Goal: Task Accomplishment & Management: Use online tool/utility

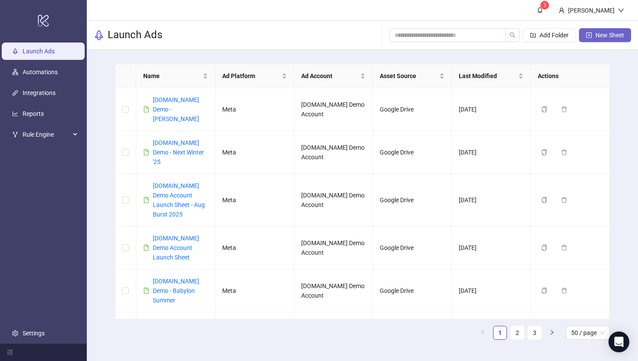
click at [605, 35] on span "New Sheet" at bounding box center [610, 35] width 29 height 7
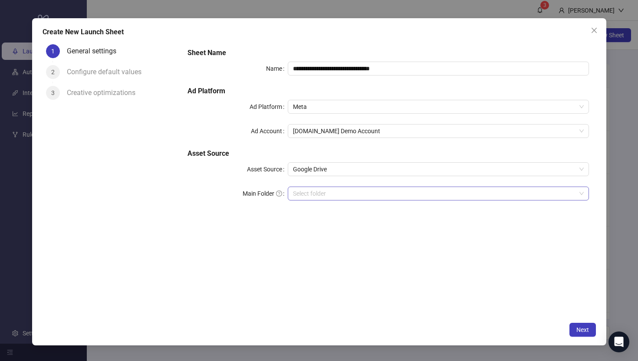
click at [313, 198] on input "Main Folder" at bounding box center [434, 193] width 283 height 13
click at [304, 195] on input "Main Folder" at bounding box center [434, 193] width 283 height 13
click at [303, 194] on input "Main Folder" at bounding box center [434, 193] width 283 height 13
click at [593, 30] on icon "close" at bounding box center [593, 29] width 5 height 5
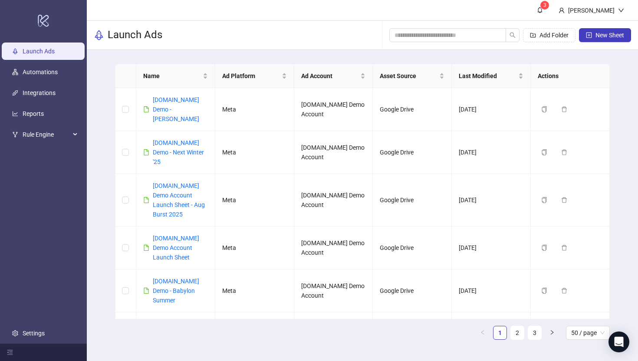
click at [437, 337] on ul "1 2 3 50 / page" at bounding box center [362, 333] width 495 height 14
click at [30, 94] on link "Integrations" at bounding box center [39, 92] width 33 height 7
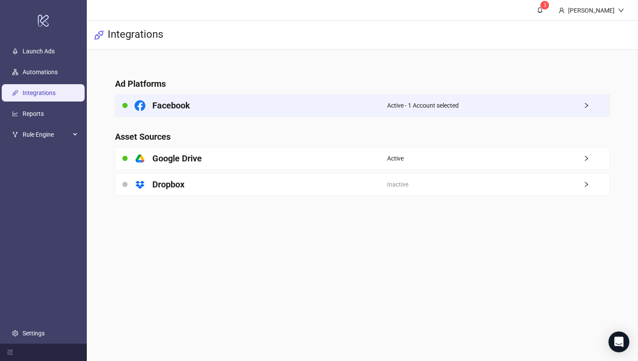
click at [364, 102] on div "Facebook" at bounding box center [251, 106] width 272 height 22
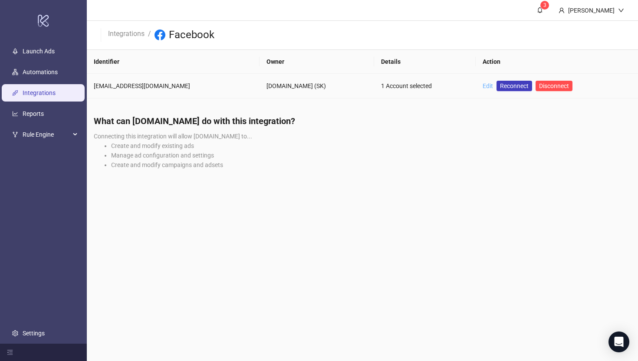
click at [483, 85] on link "Edit" at bounding box center [488, 85] width 10 height 7
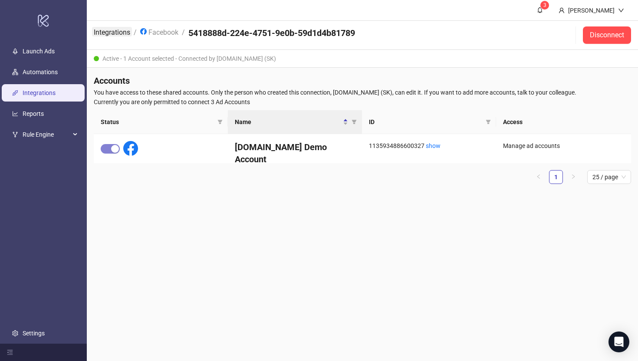
click at [105, 31] on link "Integrations" at bounding box center [112, 32] width 40 height 10
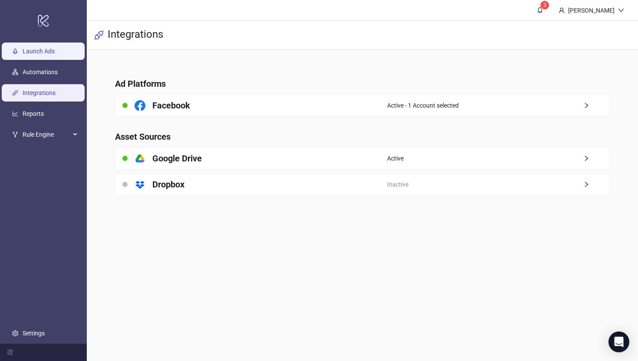
click at [26, 48] on link "Launch Ads" at bounding box center [39, 51] width 32 height 7
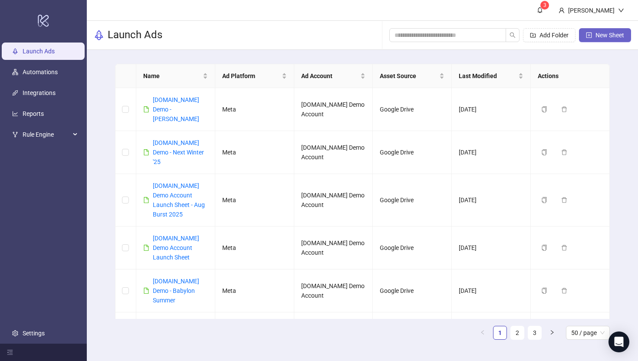
click at [604, 37] on span "New Sheet" at bounding box center [610, 35] width 29 height 7
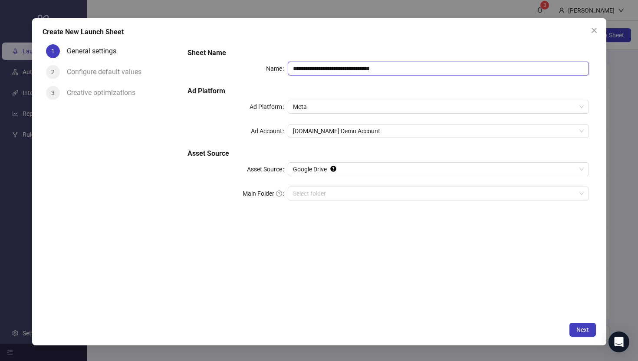
click at [404, 68] on input "**********" at bounding box center [438, 69] width 301 height 14
type input "**********"
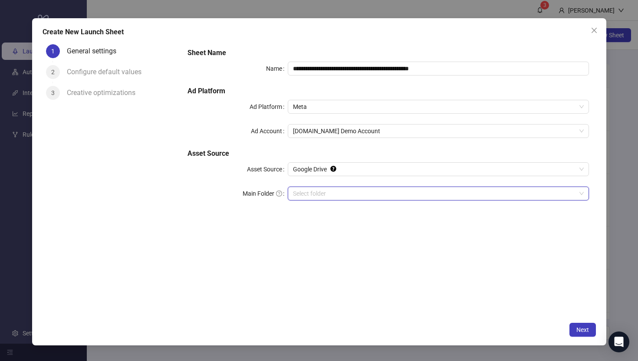
click at [309, 197] on input "Main Folder" at bounding box center [434, 193] width 283 height 13
click at [587, 327] on span "Next" at bounding box center [583, 329] width 13 height 7
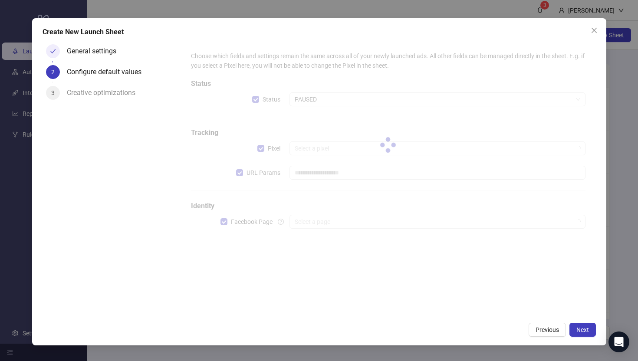
type input "**********"
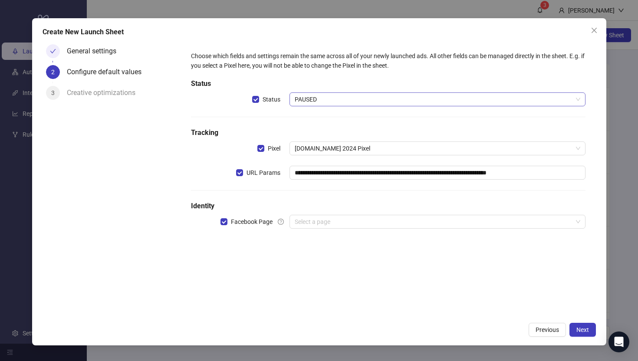
click at [310, 102] on span "PAUSED" at bounding box center [437, 99] width 285 height 13
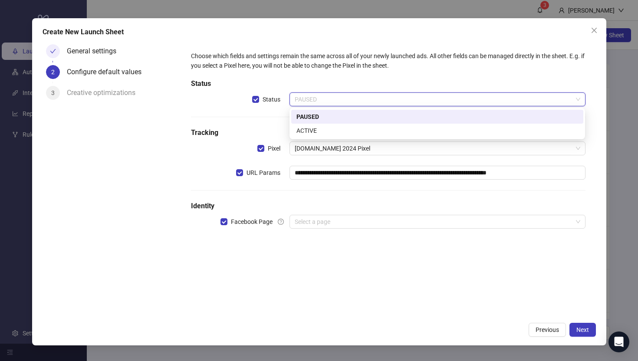
click at [303, 114] on div "PAUSED" at bounding box center [438, 117] width 282 height 10
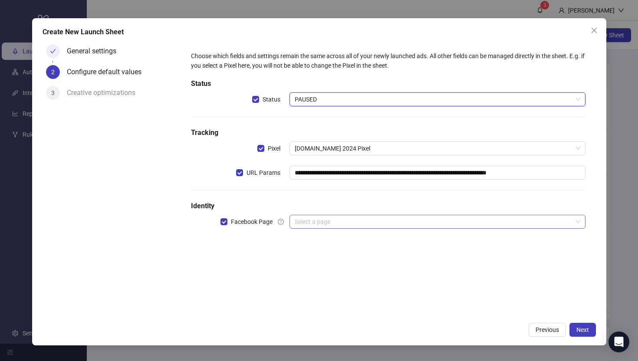
click at [308, 225] on input "search" at bounding box center [433, 221] width 277 height 13
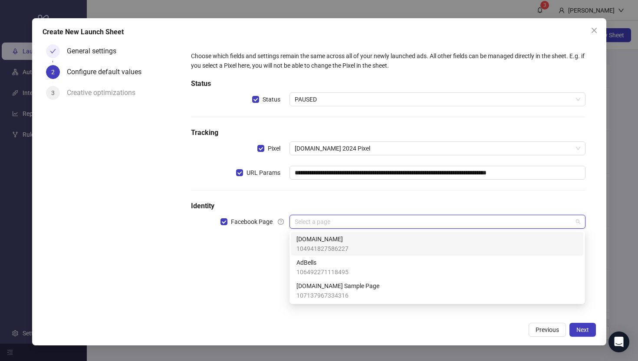
click at [308, 244] on span "104941827586227" at bounding box center [323, 249] width 52 height 10
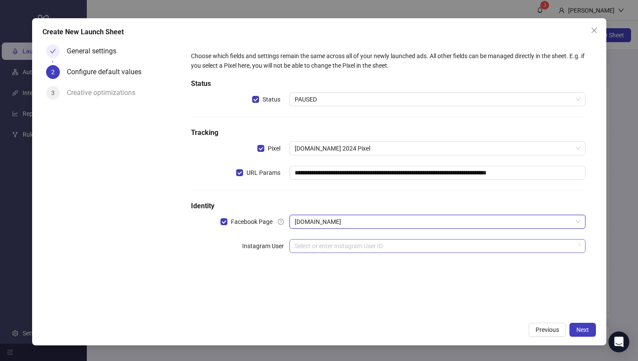
click at [303, 247] on input "search" at bounding box center [433, 246] width 277 height 13
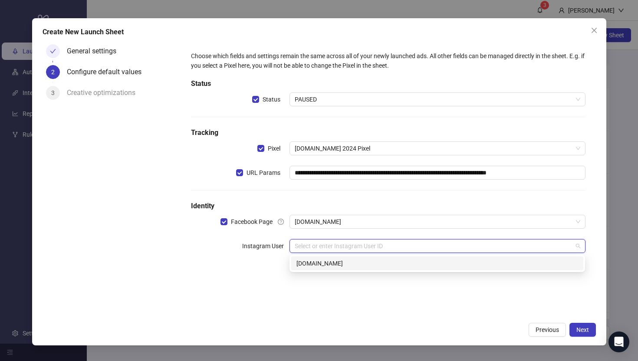
click at [303, 267] on div "[DOMAIN_NAME]" at bounding box center [438, 264] width 282 height 10
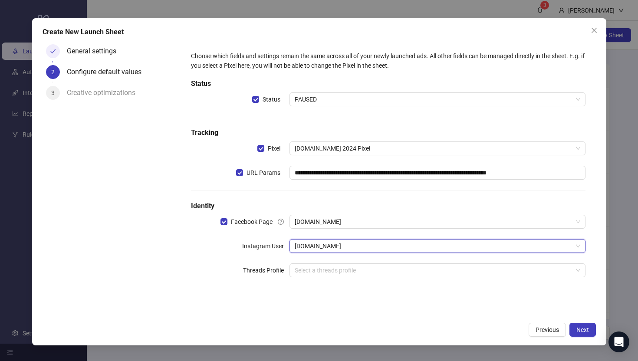
click at [198, 247] on div "Instagram User" at bounding box center [240, 246] width 99 height 14
click at [581, 329] on span "Next" at bounding box center [583, 329] width 13 height 7
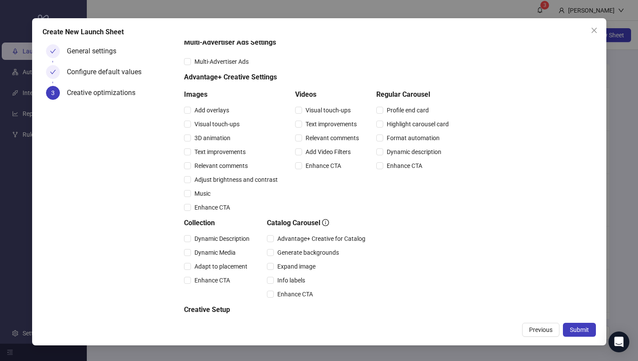
scroll to position [82, 0]
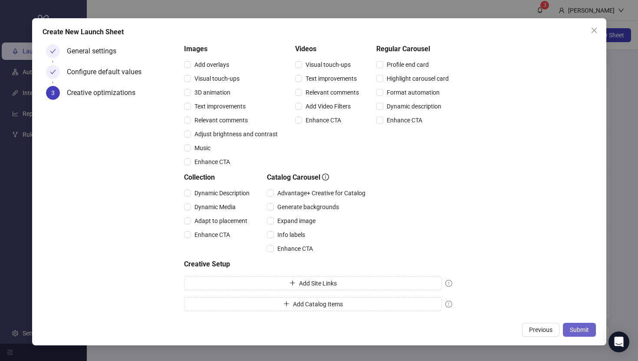
click at [577, 331] on span "Submit" at bounding box center [579, 329] width 19 height 7
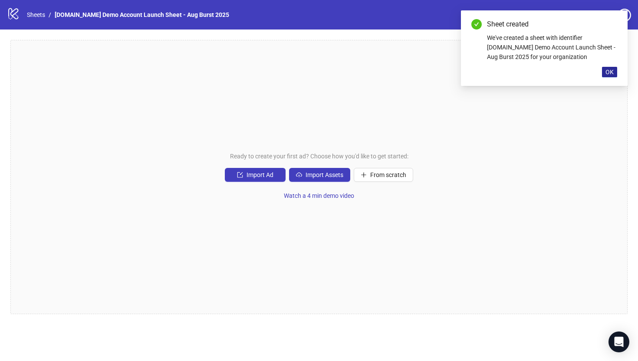
click at [612, 72] on span "OK" at bounding box center [610, 72] width 8 height 7
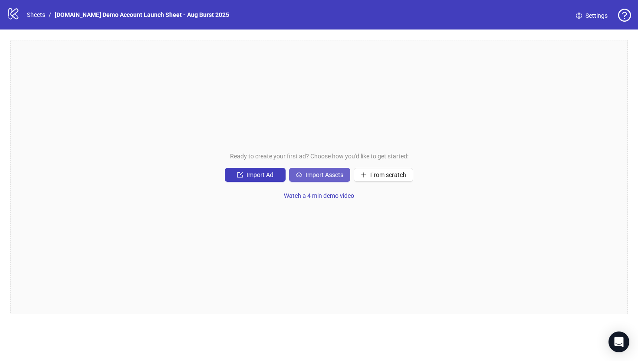
click at [316, 175] on span "Import Assets" at bounding box center [325, 174] width 38 height 7
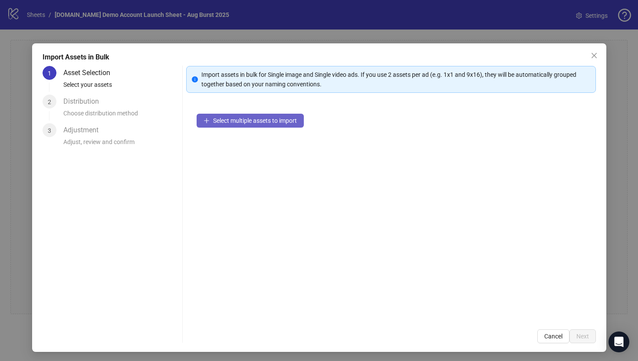
click at [245, 123] on span "Select multiple assets to import" at bounding box center [255, 120] width 84 height 7
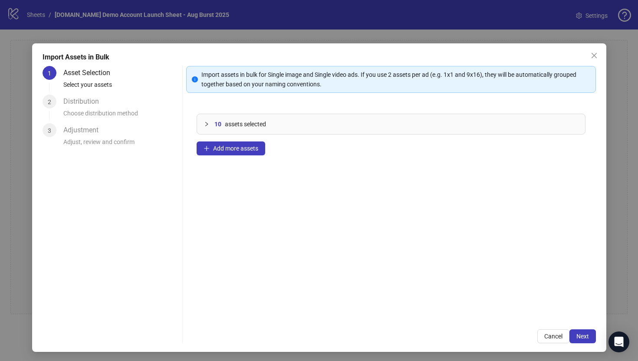
click at [204, 125] on icon "collapsed" at bounding box center [206, 124] width 5 height 5
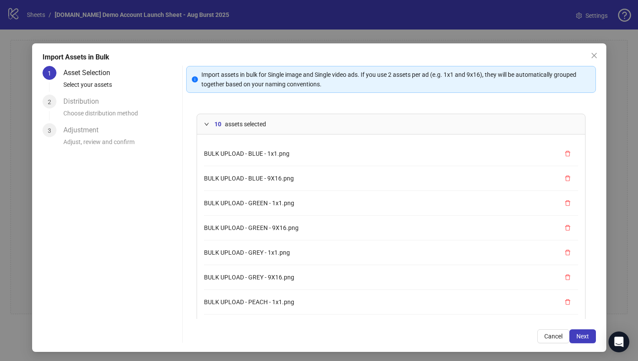
click at [206, 123] on icon "expanded" at bounding box center [206, 124] width 5 height 5
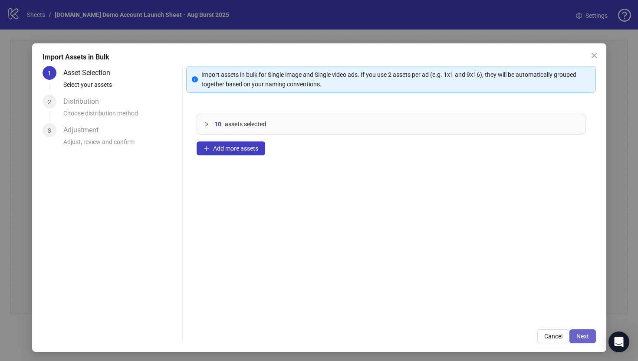
click at [580, 337] on span "Next" at bounding box center [583, 336] width 13 height 7
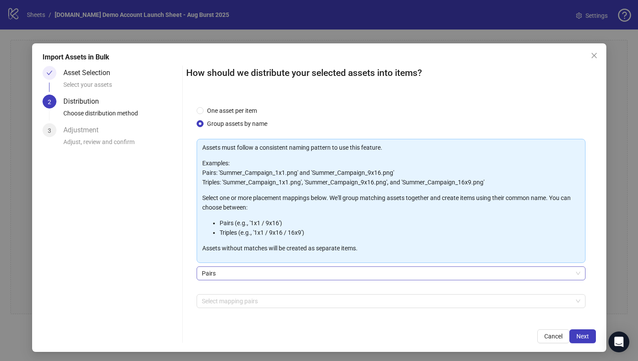
click at [213, 274] on span "Pairs" at bounding box center [391, 273] width 379 height 13
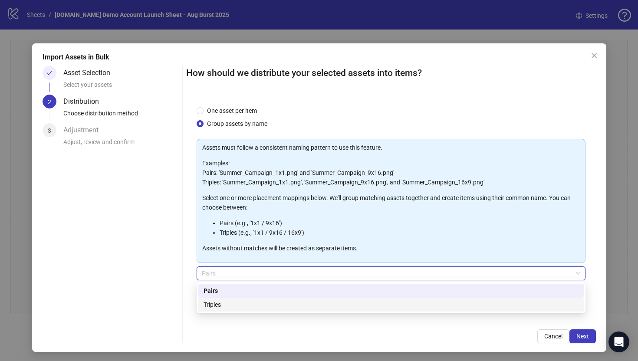
click at [214, 304] on div "Triples" at bounding box center [391, 305] width 375 height 10
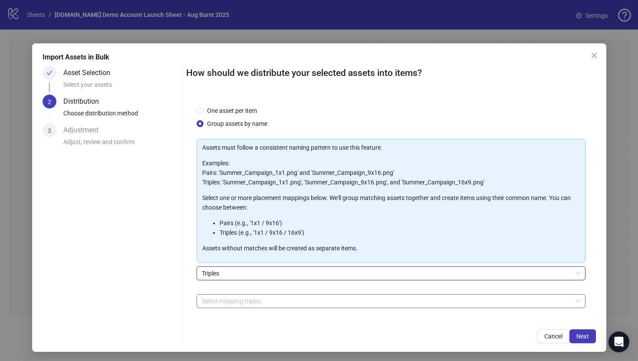
click at [222, 302] on div at bounding box center [386, 301] width 376 height 12
click at [210, 315] on div "Select mapping triples + Add Custom Triple" at bounding box center [391, 316] width 389 height 45
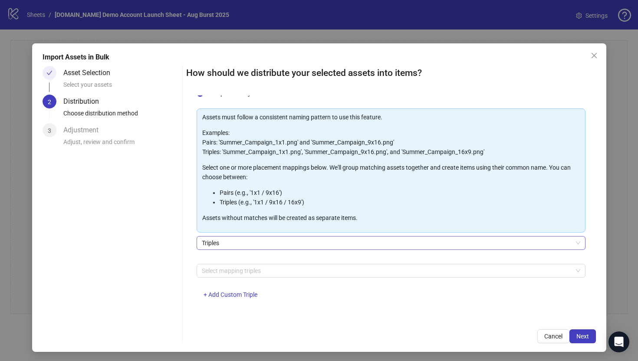
click at [210, 246] on span "Triples" at bounding box center [391, 243] width 379 height 13
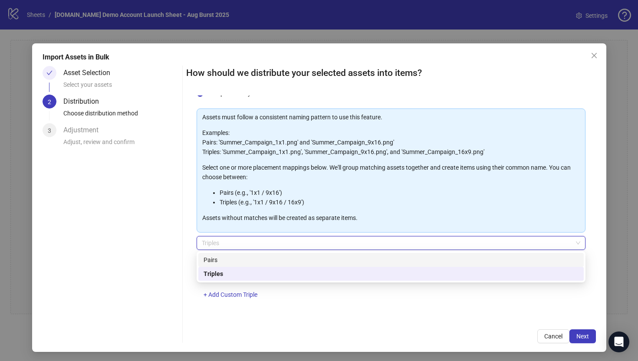
click at [218, 257] on div "Pairs" at bounding box center [391, 260] width 375 height 10
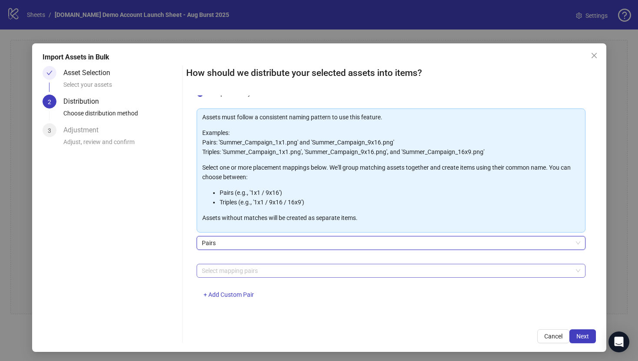
click at [210, 272] on div at bounding box center [386, 271] width 376 height 12
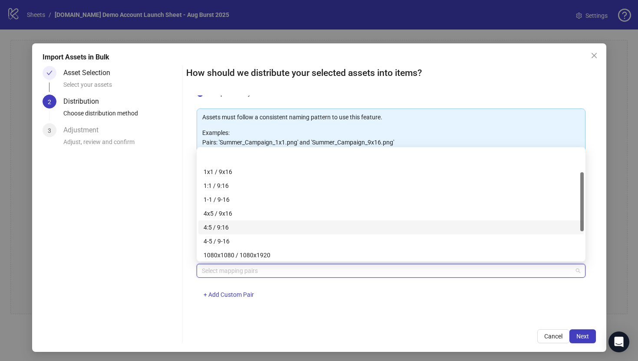
scroll to position [25, 0]
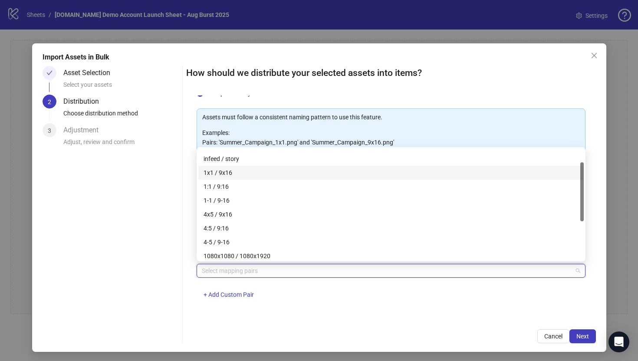
click at [212, 172] on div "1x1 / 9x16" at bounding box center [391, 173] width 375 height 10
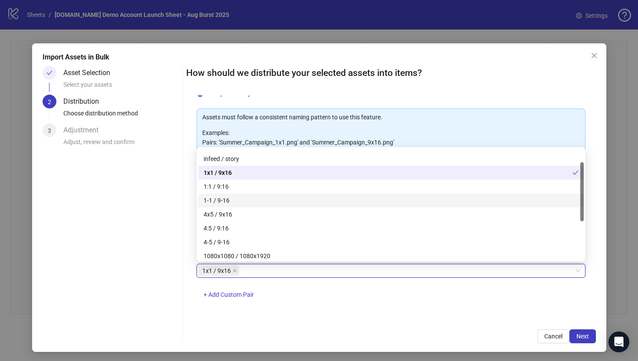
click at [193, 313] on div "One asset per item Group assets by name Assets must follow a consistent naming …" at bounding box center [391, 208] width 410 height 224
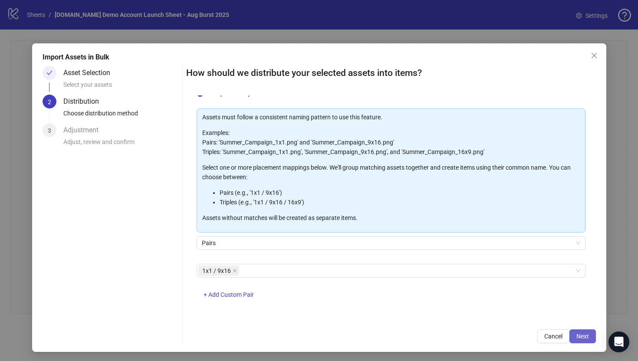
click at [583, 337] on span "Next" at bounding box center [583, 336] width 13 height 7
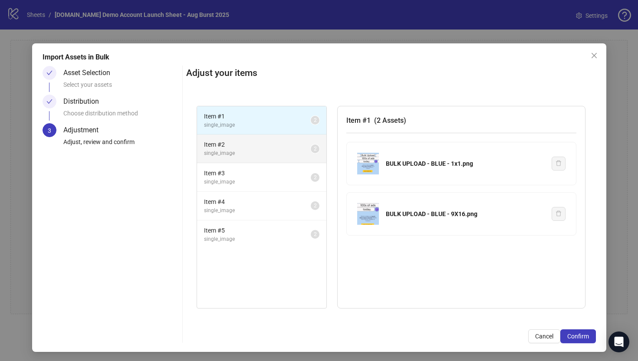
click at [280, 152] on span "single_image" at bounding box center [257, 153] width 107 height 8
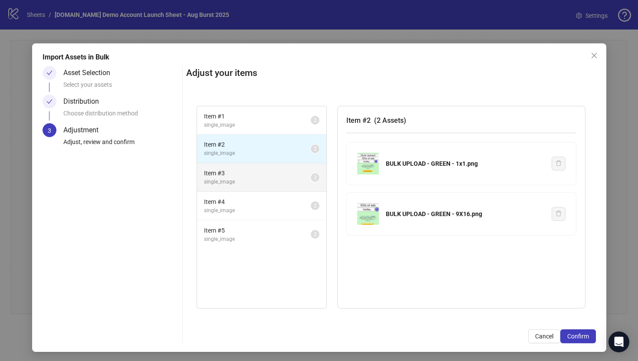
click at [284, 176] on span "Item # 3" at bounding box center [257, 173] width 107 height 10
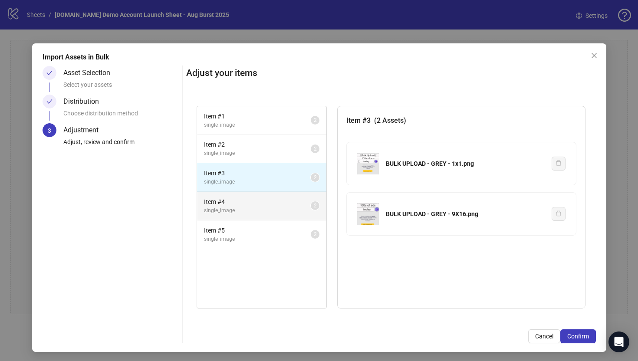
click at [284, 198] on span "Item # 4" at bounding box center [257, 202] width 107 height 10
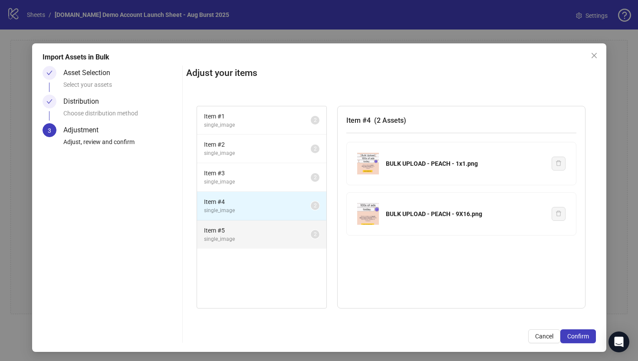
click at [287, 226] on span "Item # 5" at bounding box center [257, 231] width 107 height 10
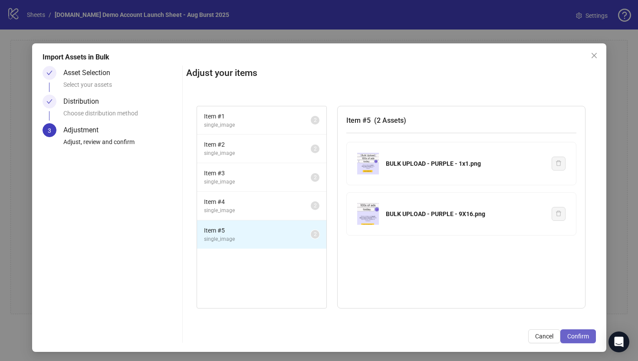
click at [580, 339] on span "Confirm" at bounding box center [578, 336] width 22 height 7
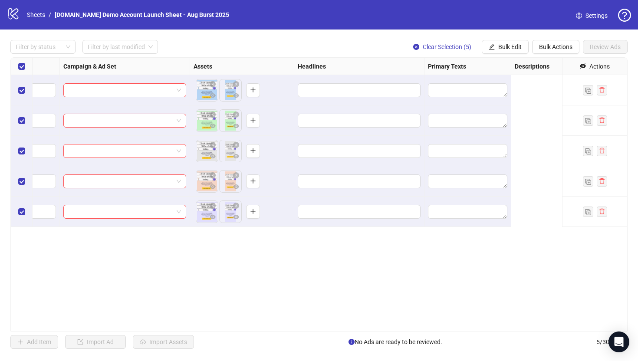
scroll to position [0, 0]
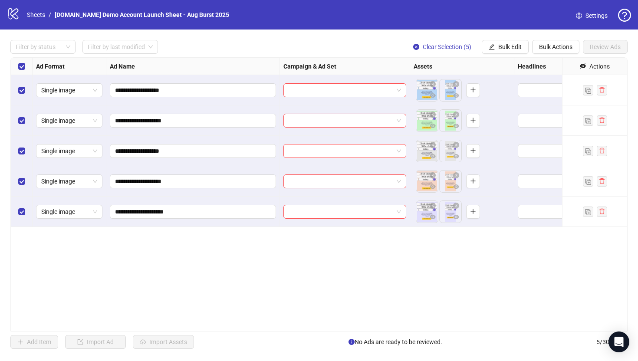
click at [583, 66] on icon "eye-invisible" at bounding box center [583, 66] width 6 height 6
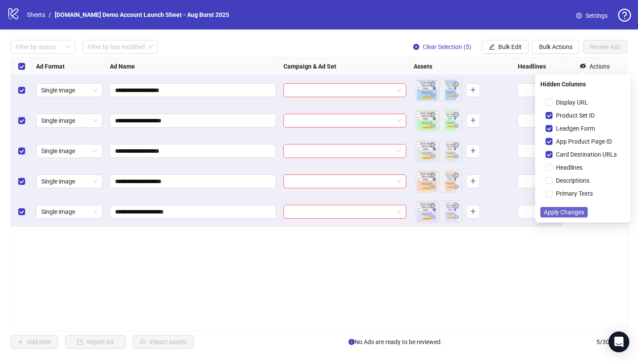
click at [563, 213] on span "Apply Changes" at bounding box center [564, 212] width 40 height 7
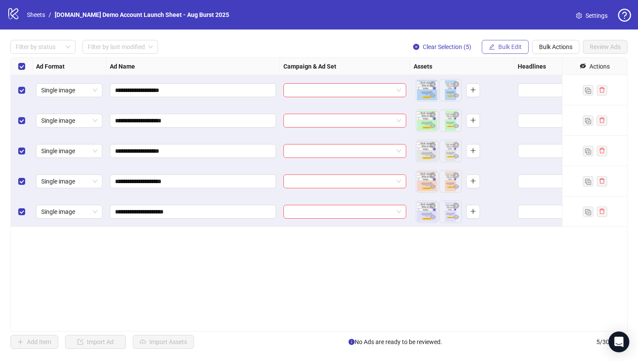
click at [508, 49] on span "Bulk Edit" at bounding box center [509, 46] width 23 height 7
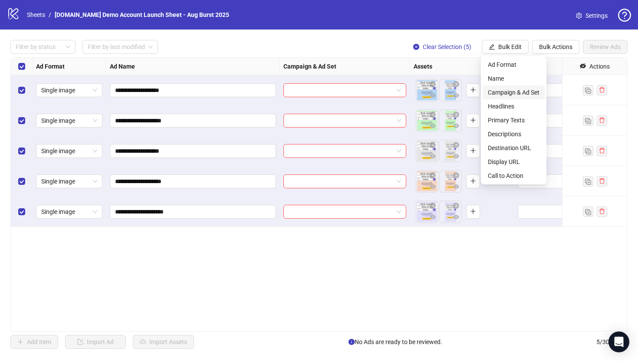
click at [512, 92] on span "Campaign & Ad Set" at bounding box center [514, 93] width 52 height 10
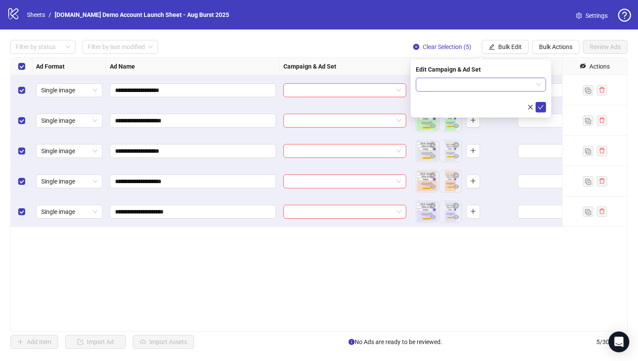
click at [453, 83] on input "search" at bounding box center [477, 84] width 112 height 13
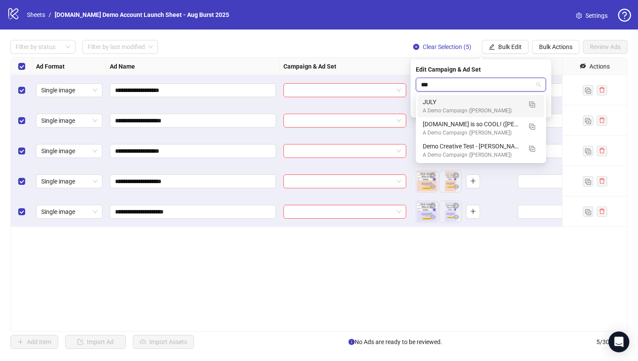
type input "****"
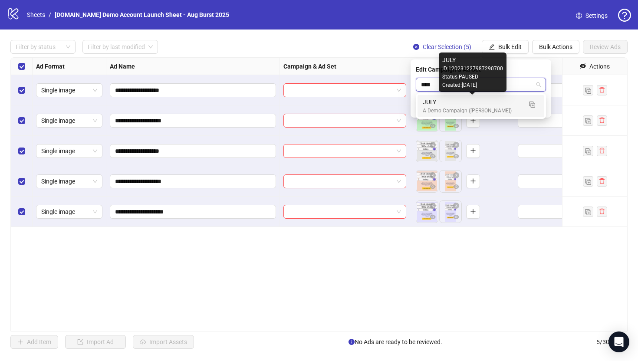
click at [450, 103] on div "JULY" at bounding box center [472, 102] width 99 height 10
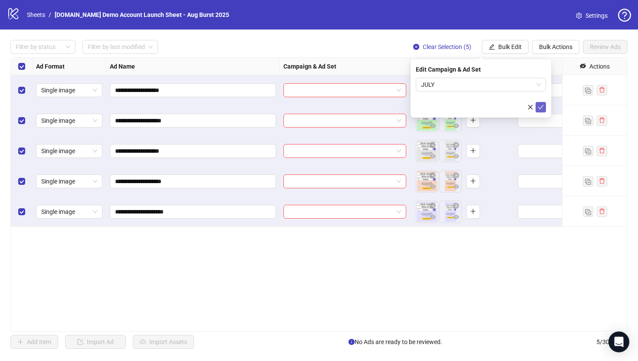
click at [539, 106] on icon "check" at bounding box center [541, 107] width 6 height 6
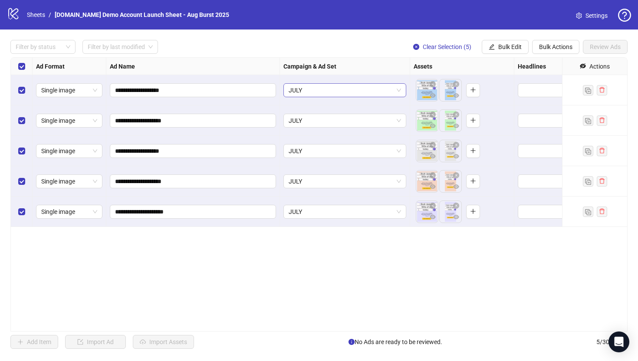
click at [309, 91] on span "JULY" at bounding box center [345, 90] width 112 height 13
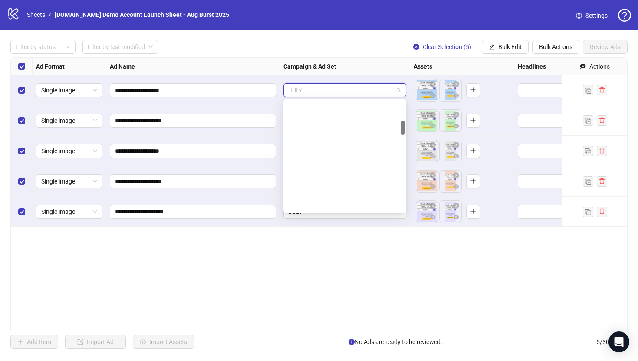
scroll to position [155, 0]
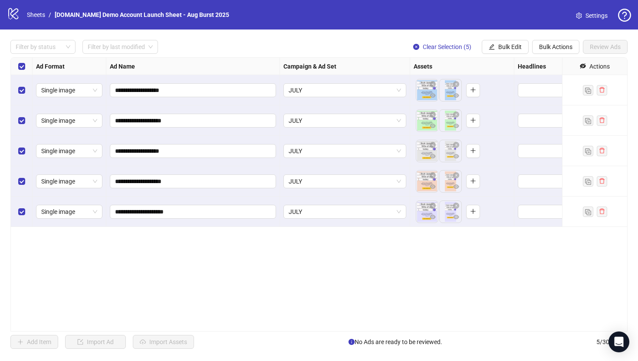
click at [335, 268] on div "**********" at bounding box center [318, 194] width 617 height 274
click at [326, 92] on span "JULY" at bounding box center [345, 90] width 112 height 13
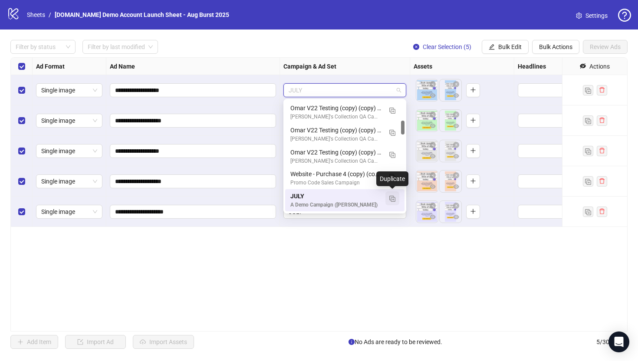
click at [392, 200] on img "button" at bounding box center [392, 199] width 6 height 6
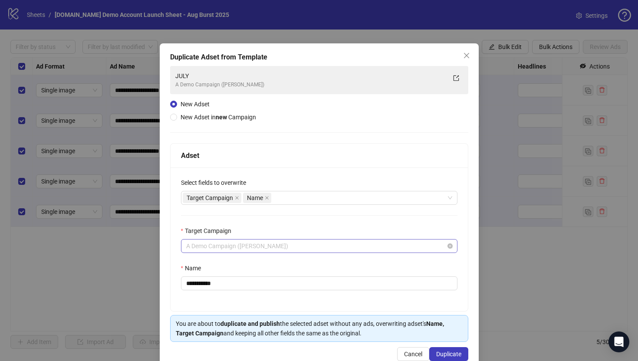
click at [220, 248] on span "A Demo Campaign ([PERSON_NAME])" at bounding box center [319, 246] width 266 height 13
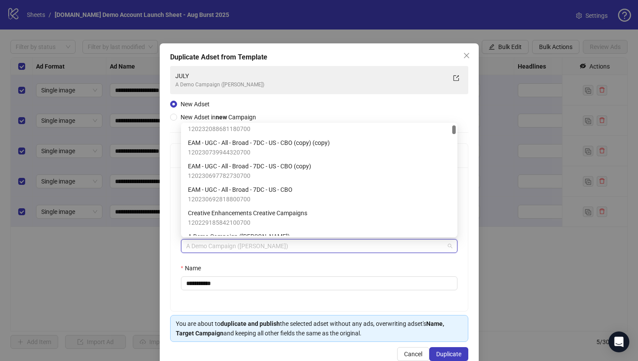
scroll to position [0, 0]
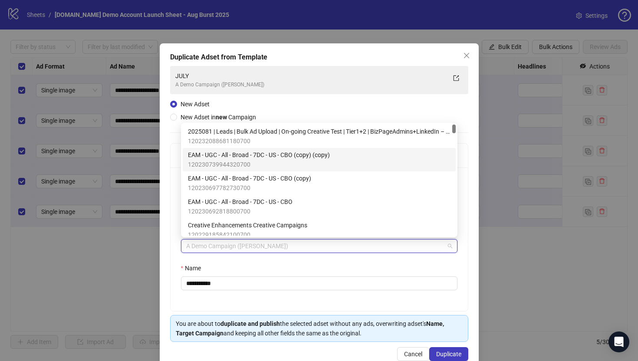
click at [164, 208] on div "**********" at bounding box center [319, 206] width 319 height 326
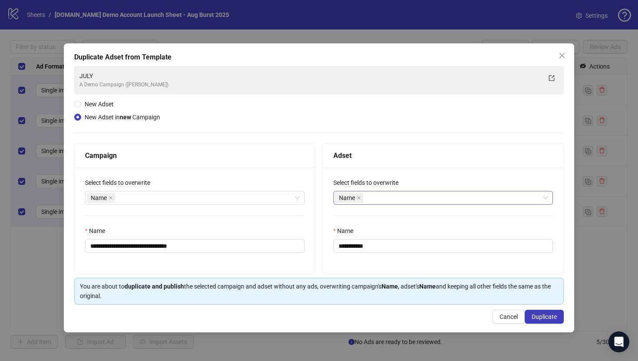
click at [396, 202] on div "Name" at bounding box center [438, 198] width 207 height 12
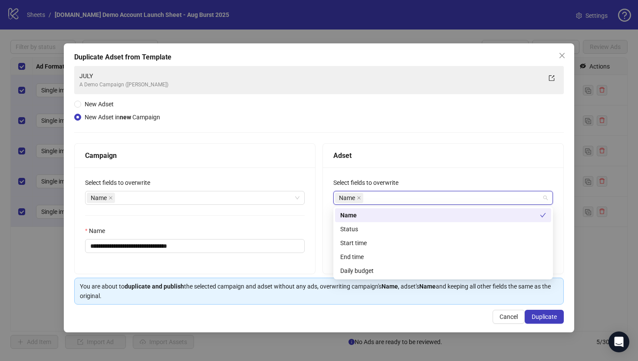
click at [409, 152] on div "Adset" at bounding box center [443, 155] width 220 height 11
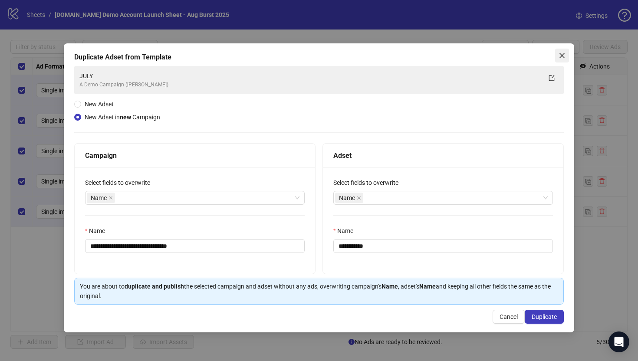
click at [561, 58] on icon "close" at bounding box center [562, 55] width 7 height 7
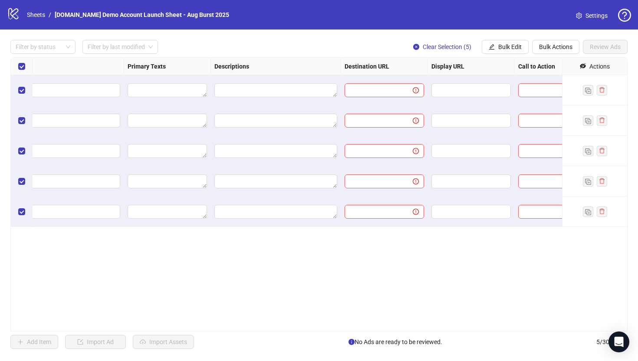
scroll to position [0, 526]
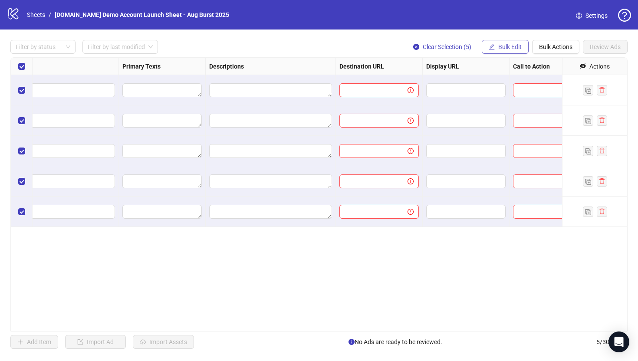
click at [501, 50] on span "Bulk Edit" at bounding box center [509, 46] width 23 height 7
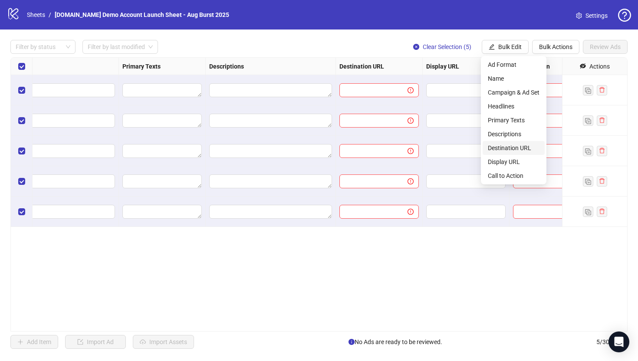
click at [503, 147] on span "Destination URL" at bounding box center [514, 148] width 52 height 10
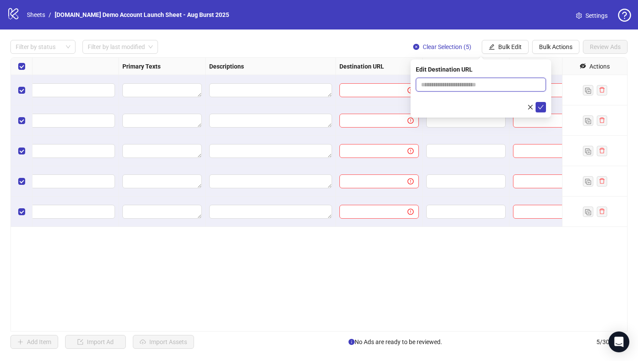
click at [474, 88] on input "text" at bounding box center [477, 85] width 113 height 10
type input "**********"
click at [540, 107] on icon "check" at bounding box center [541, 107] width 6 height 4
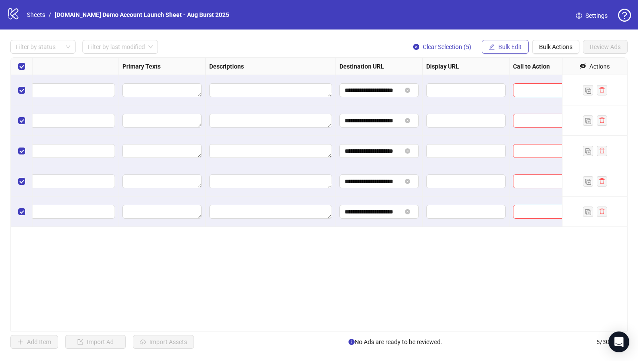
click at [496, 48] on button "Bulk Edit" at bounding box center [505, 47] width 47 height 14
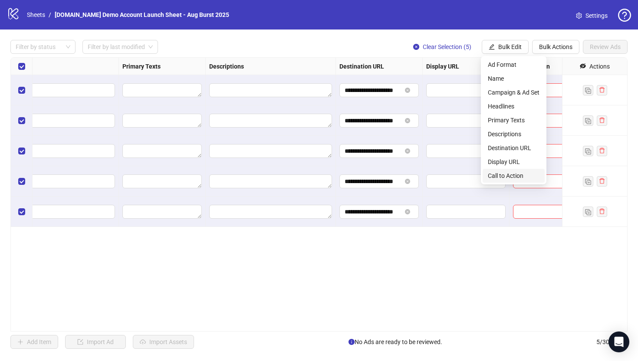
click at [501, 180] on span "Call to Action" at bounding box center [514, 176] width 52 height 10
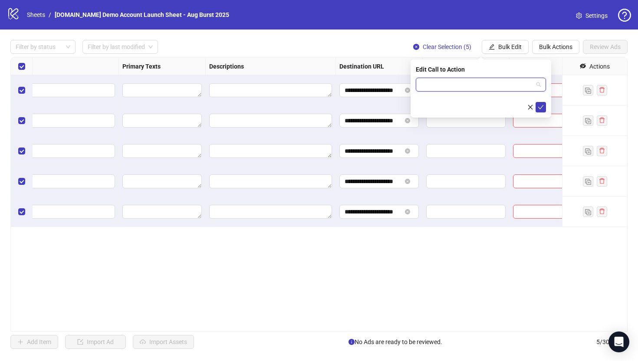
click at [444, 83] on input "search" at bounding box center [477, 84] width 112 height 13
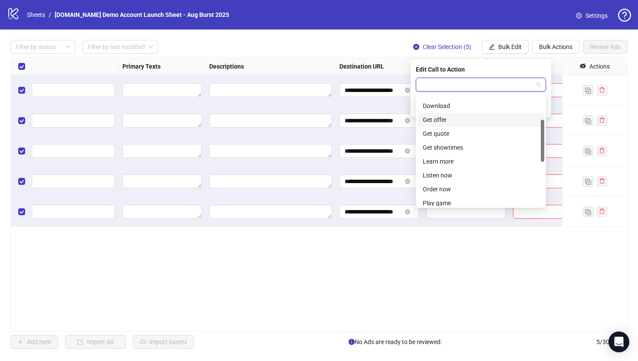
scroll to position [66, 0]
click at [435, 160] on div "Learn more" at bounding box center [481, 161] width 116 height 10
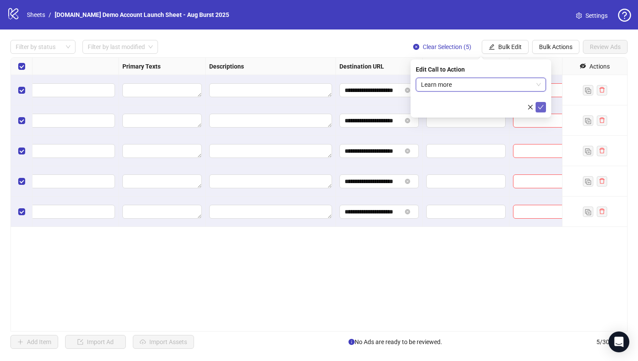
click at [543, 105] on icon "check" at bounding box center [541, 107] width 6 height 6
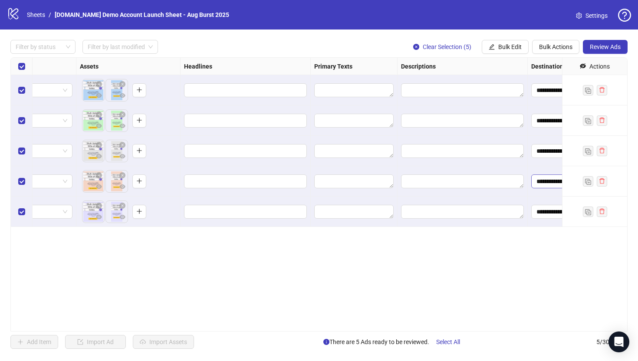
scroll to position [0, 316]
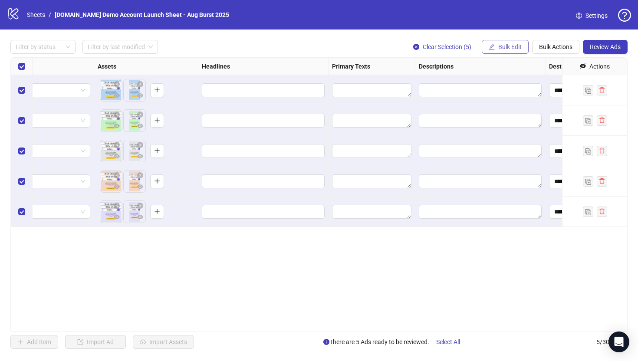
click at [508, 47] on span "Bulk Edit" at bounding box center [509, 46] width 23 height 7
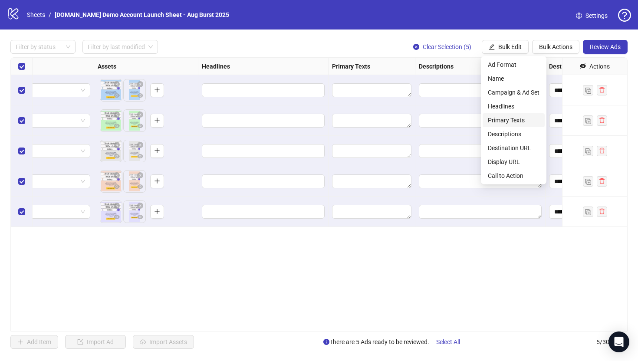
click at [500, 122] on span "Primary Texts" at bounding box center [514, 120] width 52 height 10
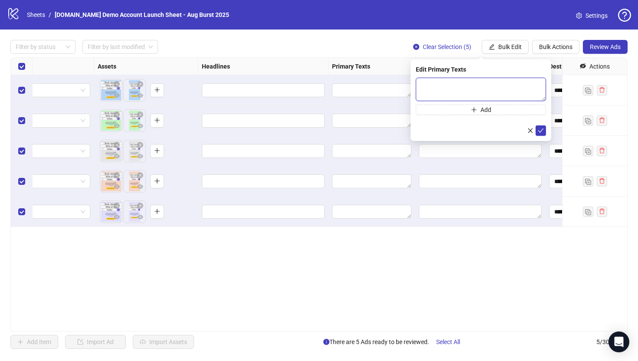
click at [438, 89] on textarea at bounding box center [481, 89] width 130 height 23
type textarea "****"
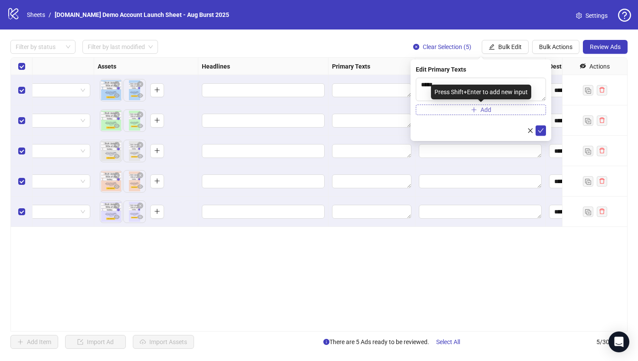
click at [484, 112] on span "Add" at bounding box center [486, 109] width 11 height 7
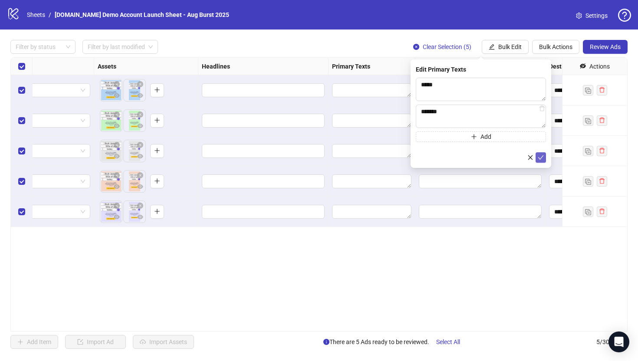
type textarea "******"
click at [542, 157] on icon "check" at bounding box center [541, 158] width 6 height 6
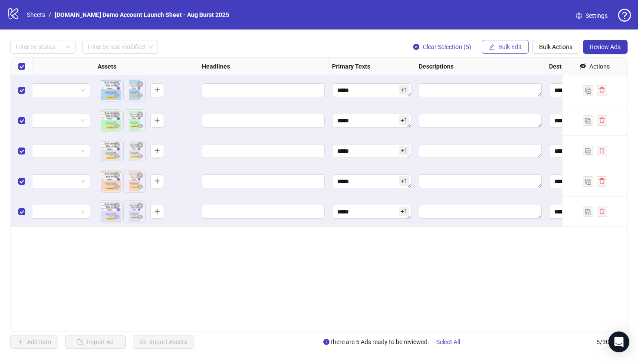
click at [501, 48] on span "Bulk Edit" at bounding box center [509, 46] width 23 height 7
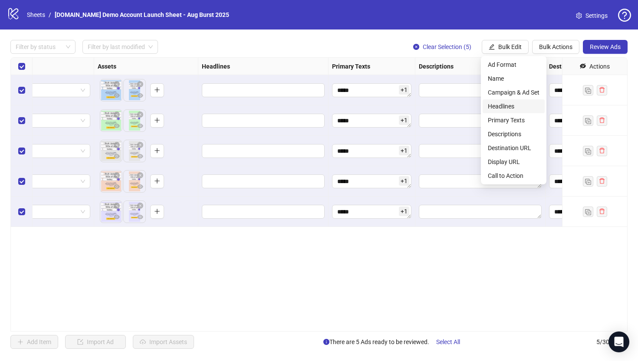
click at [504, 106] on span "Headlines" at bounding box center [514, 107] width 52 height 10
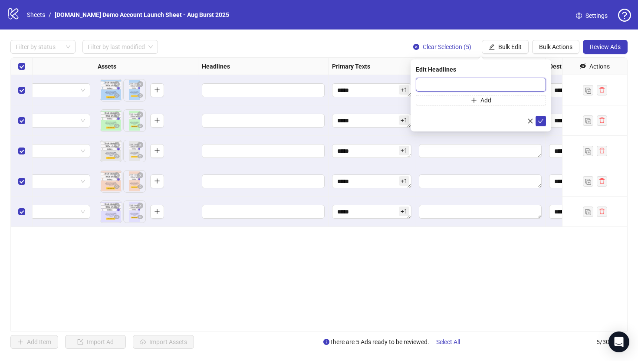
click at [426, 88] on input "text" at bounding box center [481, 85] width 130 height 14
type input "****"
click at [544, 120] on icon "check" at bounding box center [541, 121] width 6 height 6
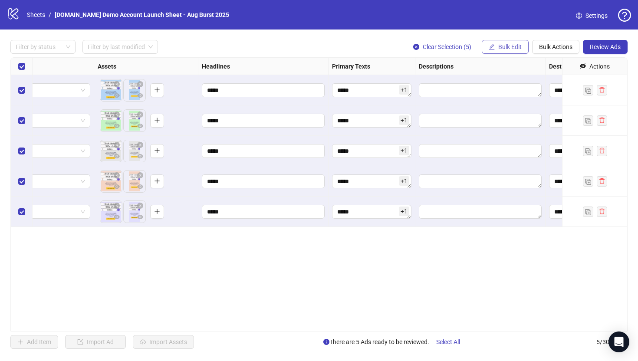
click at [504, 46] on span "Bulk Edit" at bounding box center [509, 46] width 23 height 7
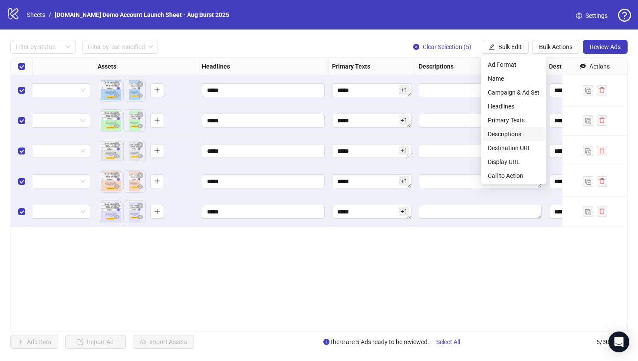
click at [503, 135] on span "Descriptions" at bounding box center [514, 134] width 52 height 10
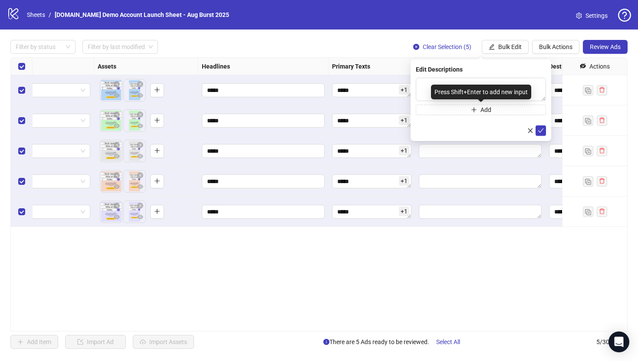
click at [442, 87] on div "Press Shift+Enter to add new input" at bounding box center [481, 92] width 100 height 15
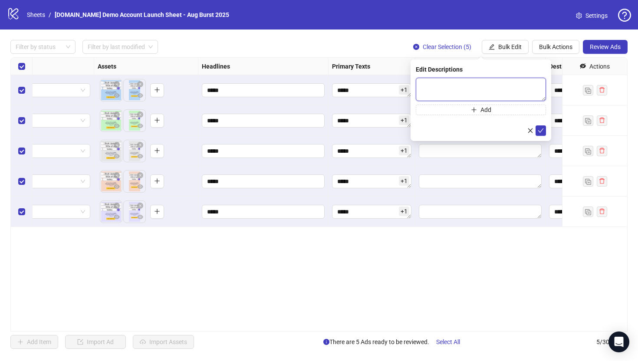
click at [422, 82] on textarea at bounding box center [481, 89] width 130 height 23
type textarea "****"
click at [540, 128] on icon "check" at bounding box center [541, 131] width 6 height 6
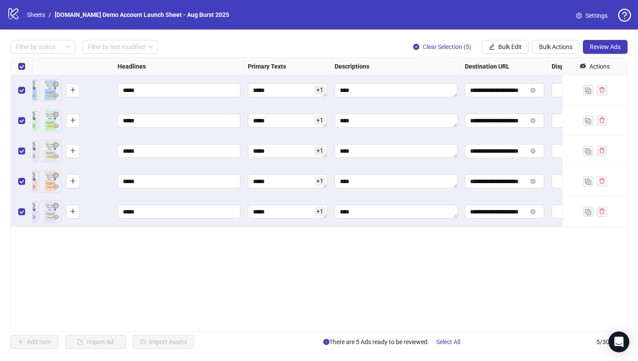
scroll to position [0, 543]
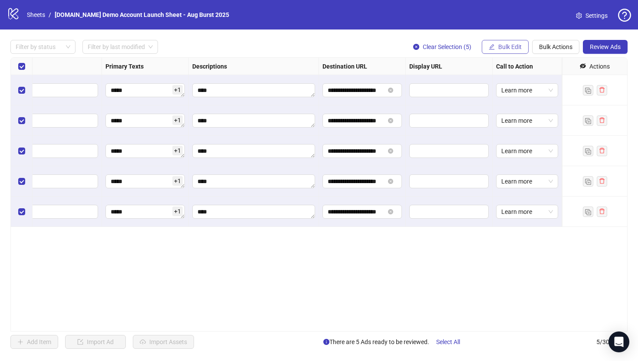
click at [508, 46] on span "Bulk Edit" at bounding box center [509, 46] width 23 height 7
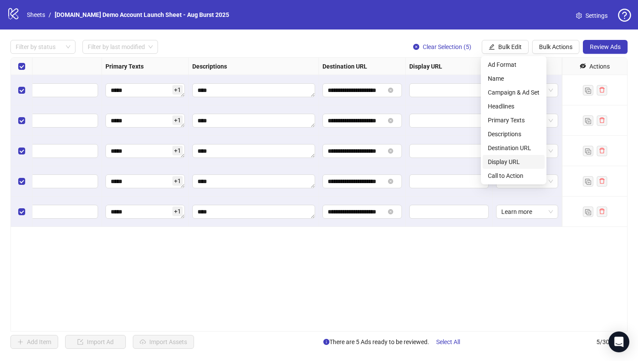
click at [498, 162] on span "Display URL" at bounding box center [514, 162] width 52 height 10
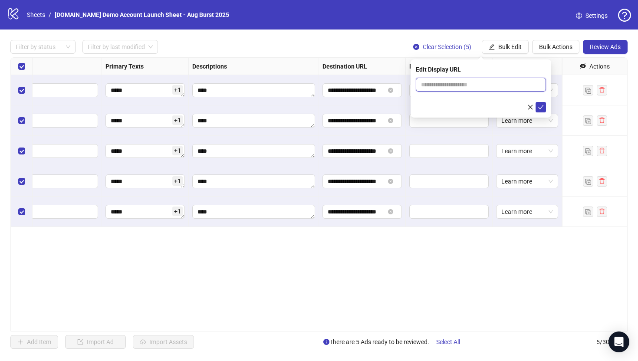
click at [472, 84] on input "text" at bounding box center [481, 85] width 130 height 14
type input "**********"
click at [544, 107] on button "submit" at bounding box center [541, 107] width 10 height 10
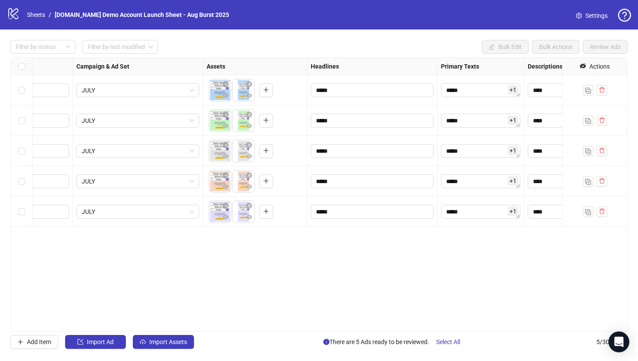
scroll to position [0, 28]
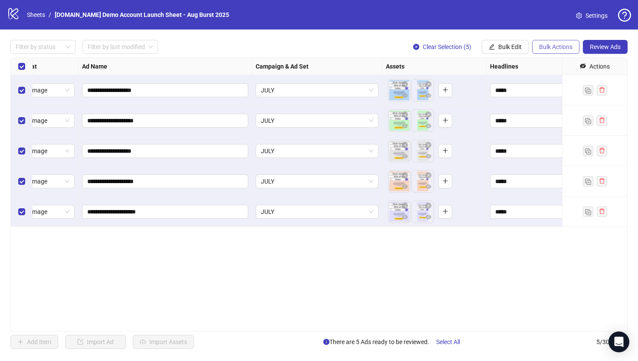
click at [553, 46] on span "Bulk Actions" at bounding box center [555, 46] width 33 height 7
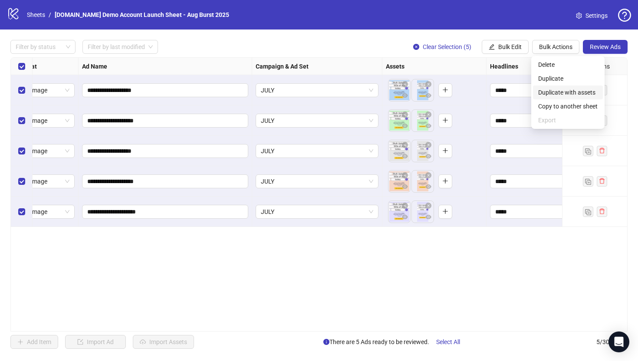
click at [555, 96] on span "Duplicate with assets" at bounding box center [567, 93] width 59 height 10
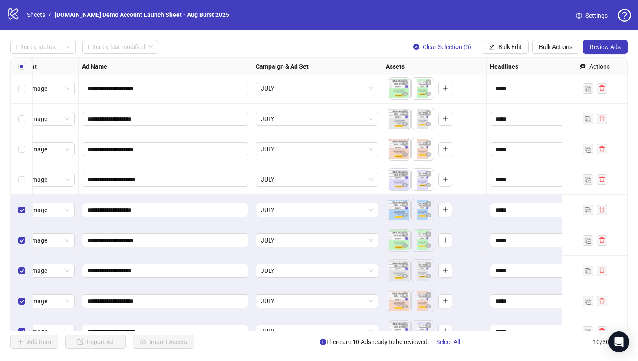
scroll to position [48, 28]
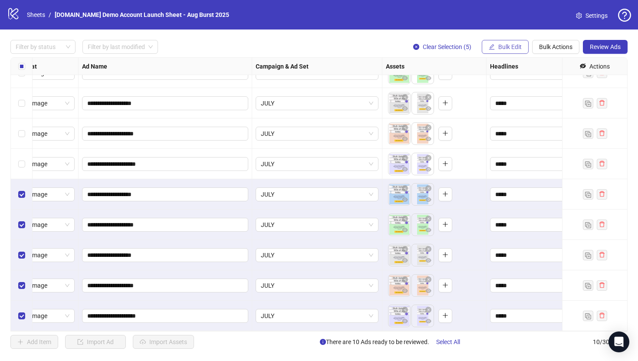
click at [504, 47] on span "Bulk Edit" at bounding box center [509, 46] width 23 height 7
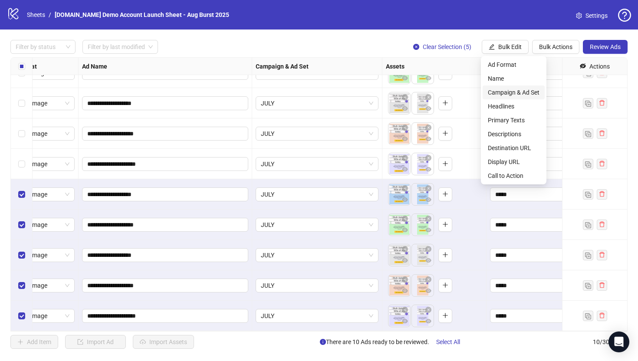
click at [504, 94] on span "Campaign & Ad Set" at bounding box center [514, 93] width 52 height 10
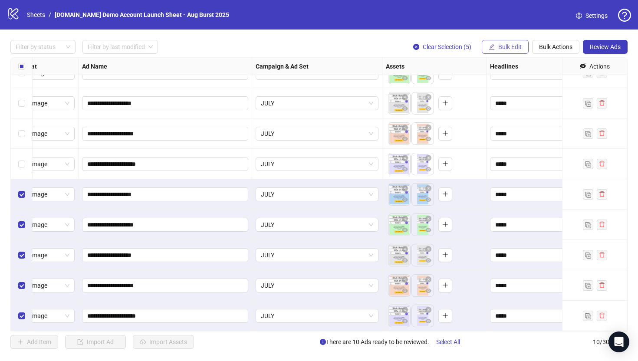
click at [508, 50] on span "Bulk Edit" at bounding box center [509, 46] width 23 height 7
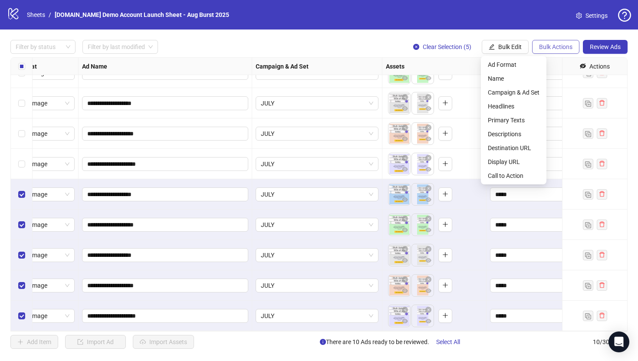
click at [545, 48] on span "Bulk Actions" at bounding box center [555, 46] width 33 height 7
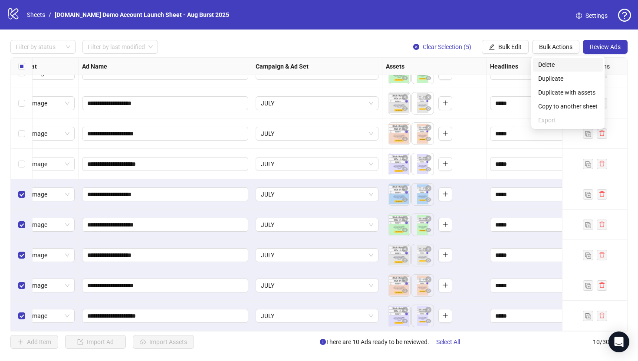
click at [546, 66] on span "Delete" at bounding box center [567, 65] width 59 height 10
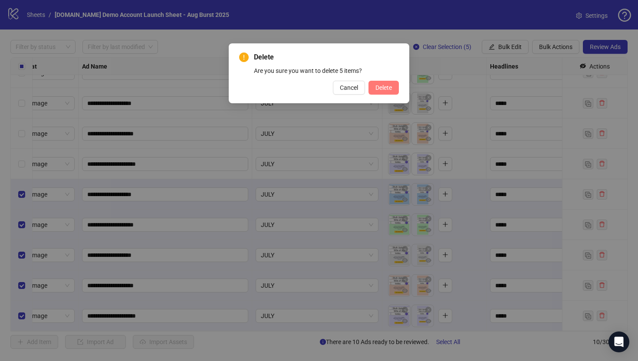
click at [392, 91] on button "Delete" at bounding box center [384, 88] width 30 height 14
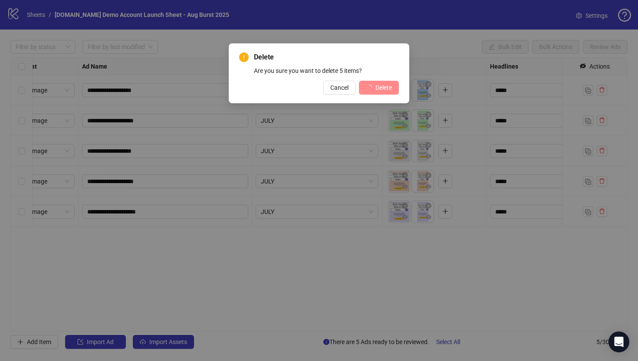
scroll to position [0, 28]
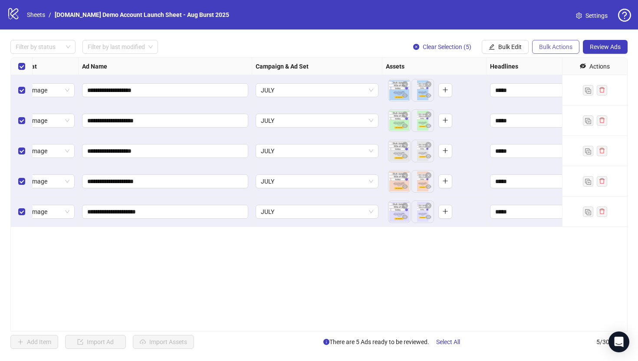
click at [548, 44] on span "Bulk Actions" at bounding box center [555, 46] width 33 height 7
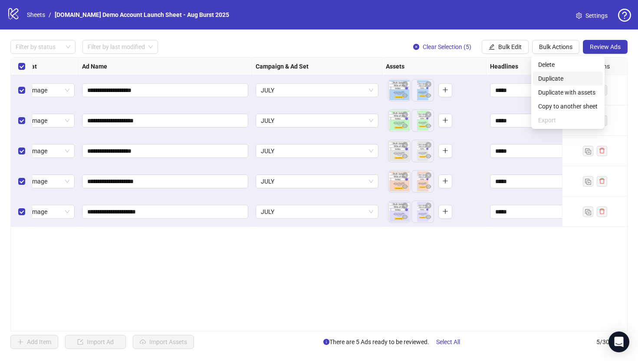
click at [548, 77] on span "Duplicate" at bounding box center [567, 79] width 59 height 10
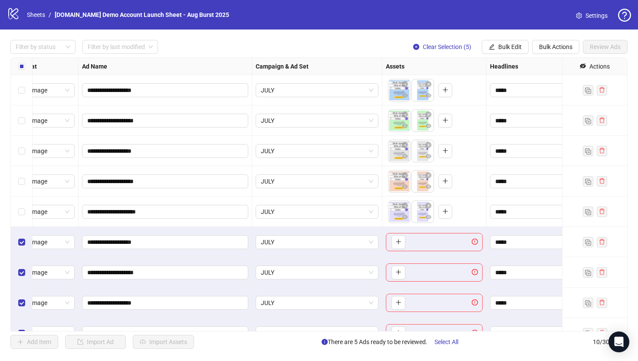
scroll to position [48, 28]
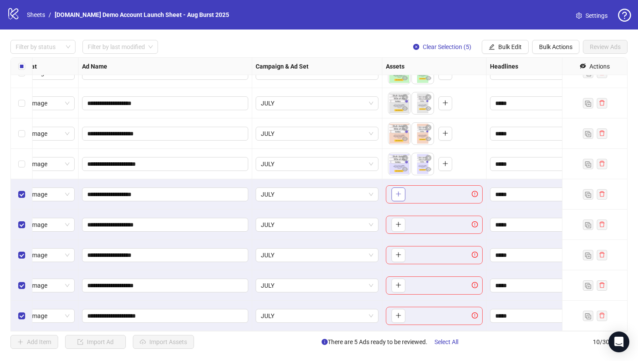
click at [400, 194] on icon "plus" at bounding box center [398, 194] width 6 height 6
click at [557, 48] on span "Bulk Actions" at bounding box center [555, 46] width 33 height 7
click at [545, 67] on span "Delete" at bounding box center [567, 65] width 59 height 10
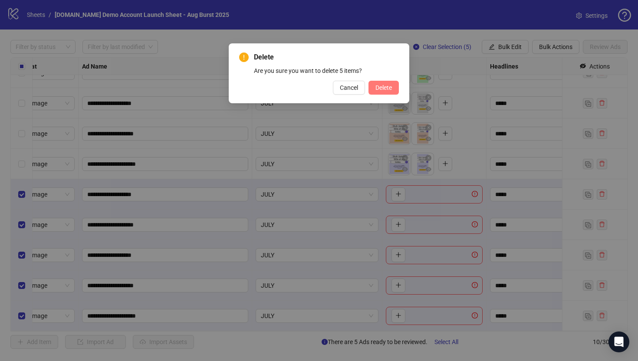
click at [380, 87] on span "Delete" at bounding box center [384, 87] width 16 height 7
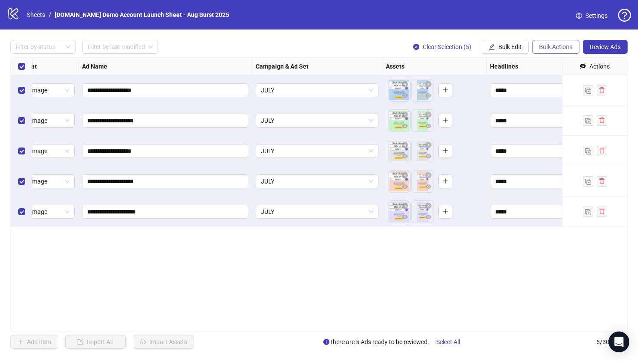
click at [546, 48] on span "Bulk Actions" at bounding box center [555, 46] width 33 height 7
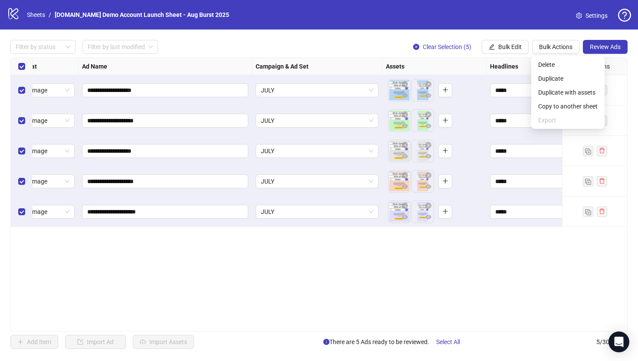
click at [440, 278] on div "**********" at bounding box center [318, 194] width 617 height 274
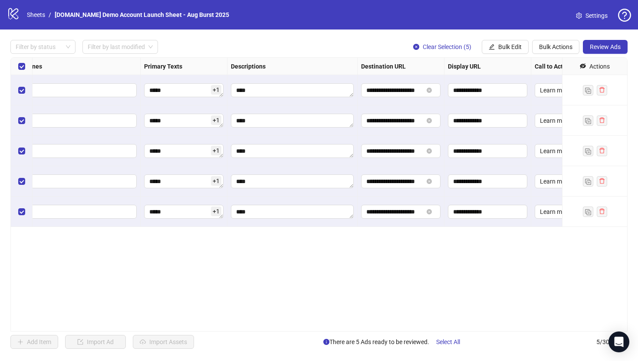
scroll to position [0, 543]
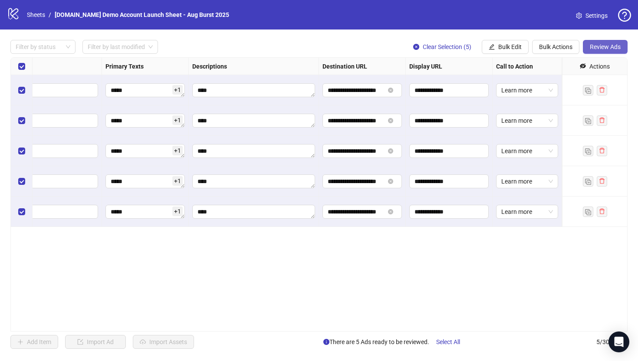
click at [593, 48] on span "Review Ads" at bounding box center [605, 46] width 31 height 7
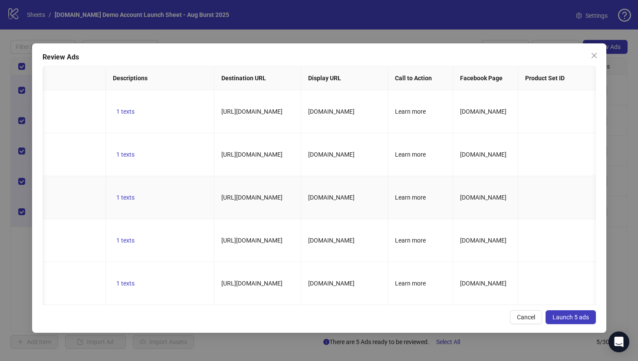
scroll to position [0, 0]
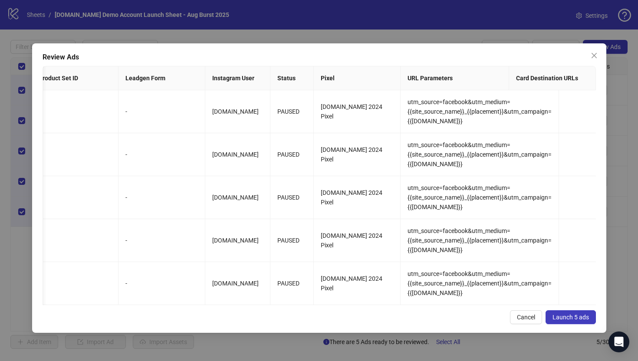
click at [568, 320] on span "Launch 5 ads" at bounding box center [571, 317] width 36 height 7
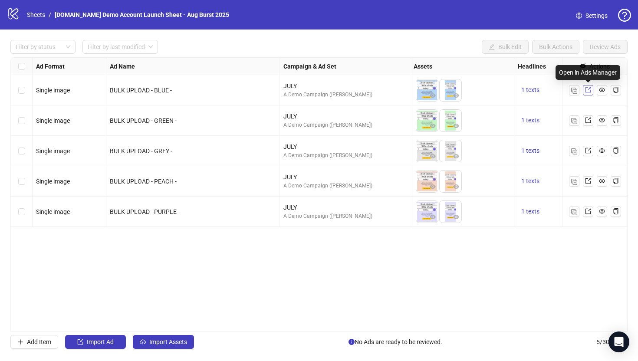
click at [587, 92] on icon "export" at bounding box center [588, 90] width 6 height 6
click at [617, 343] on icon "Open Intercom Messenger" at bounding box center [619, 341] width 10 height 11
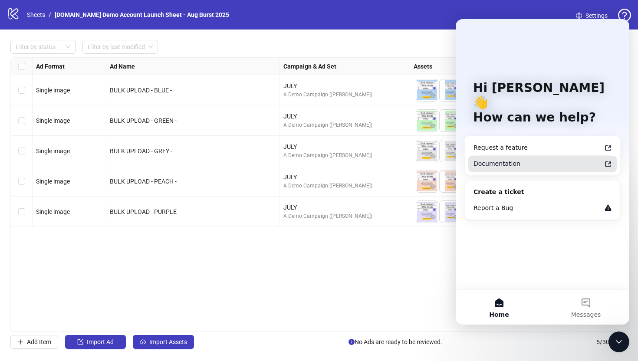
click at [486, 159] on div "Documentation" at bounding box center [538, 163] width 128 height 9
click at [622, 344] on icon "Close Intercom Messenger" at bounding box center [619, 342] width 10 height 10
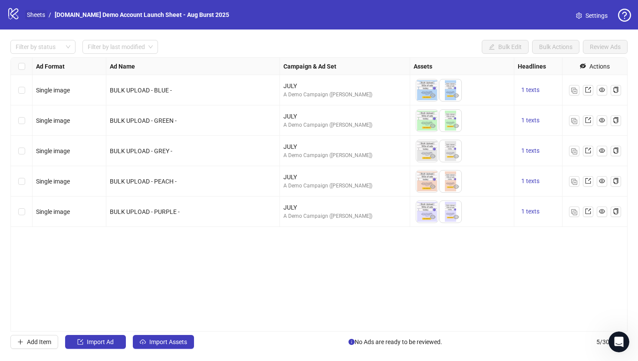
click at [36, 16] on link "Sheets" at bounding box center [36, 15] width 22 height 10
